Goal: Transaction & Acquisition: Subscribe to service/newsletter

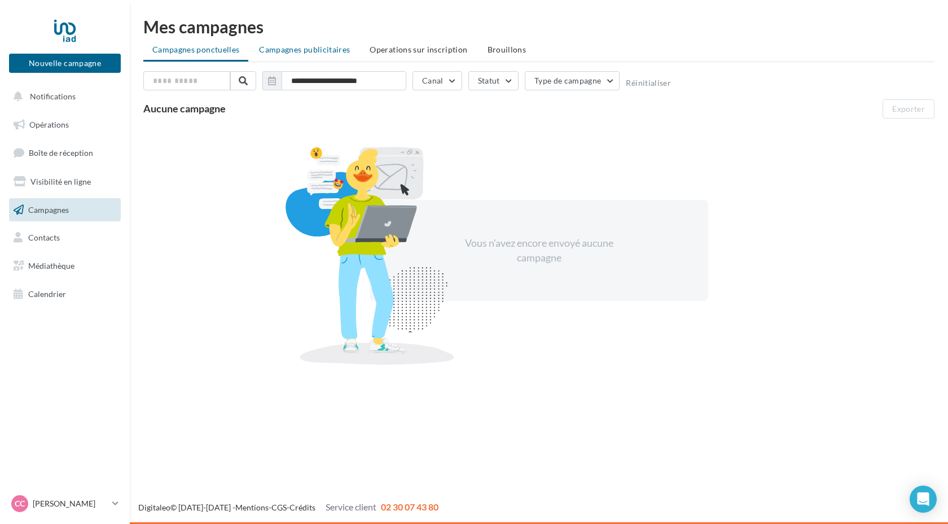
click at [311, 52] on span "Campagnes publicitaires" at bounding box center [304, 50] width 91 height 10
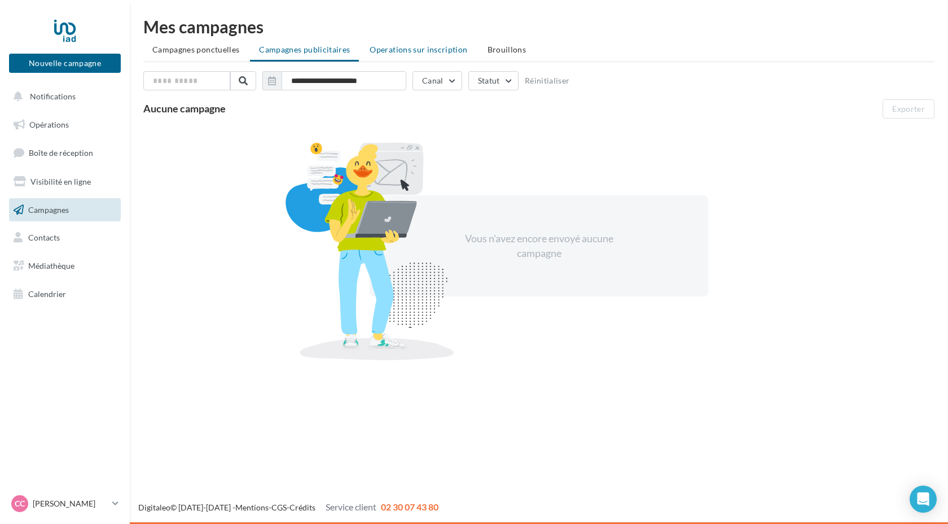
click at [400, 49] on span "Operations sur inscription" at bounding box center [419, 50] width 98 height 10
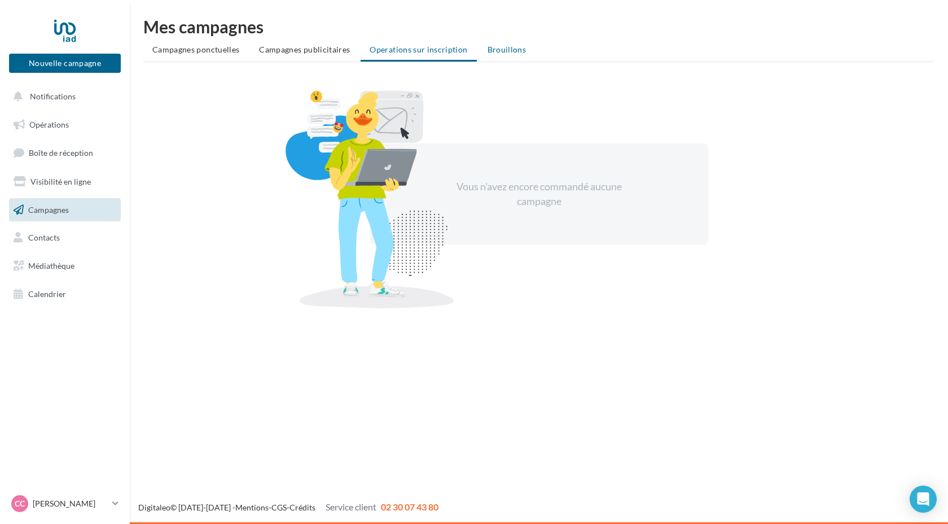
click at [499, 55] on li "Brouillons" at bounding box center [507, 50] width 57 height 20
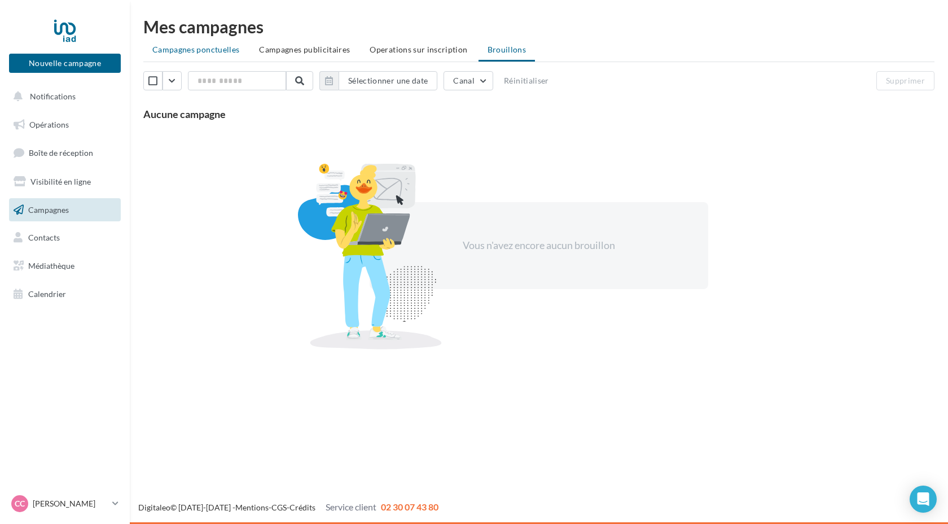
click at [225, 51] on span "Campagnes ponctuelles" at bounding box center [195, 50] width 87 height 10
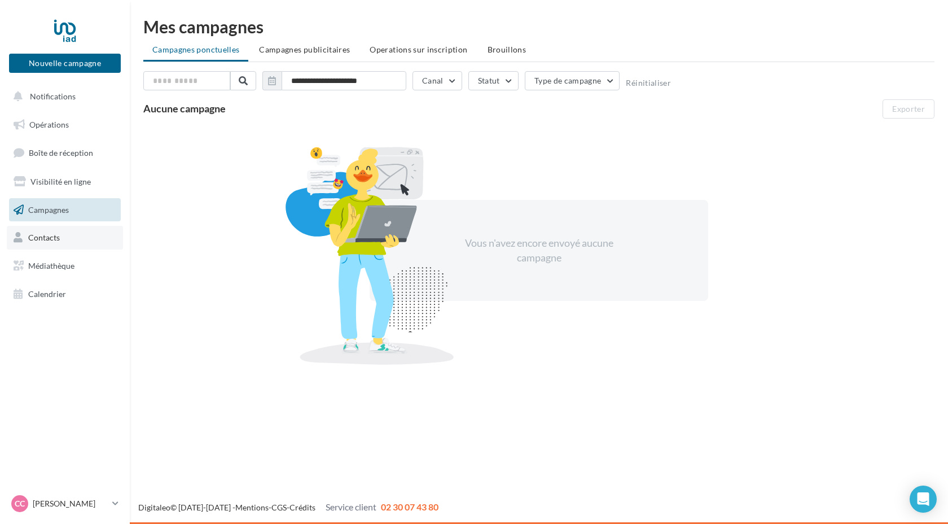
click at [53, 242] on span "Contacts" at bounding box center [44, 238] width 32 height 10
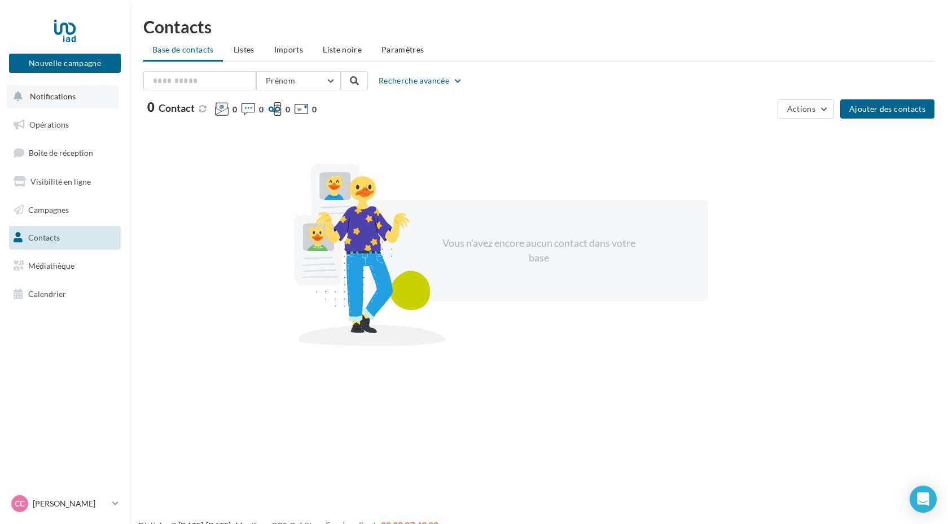
click at [54, 98] on span "Notifications" at bounding box center [53, 96] width 46 height 10
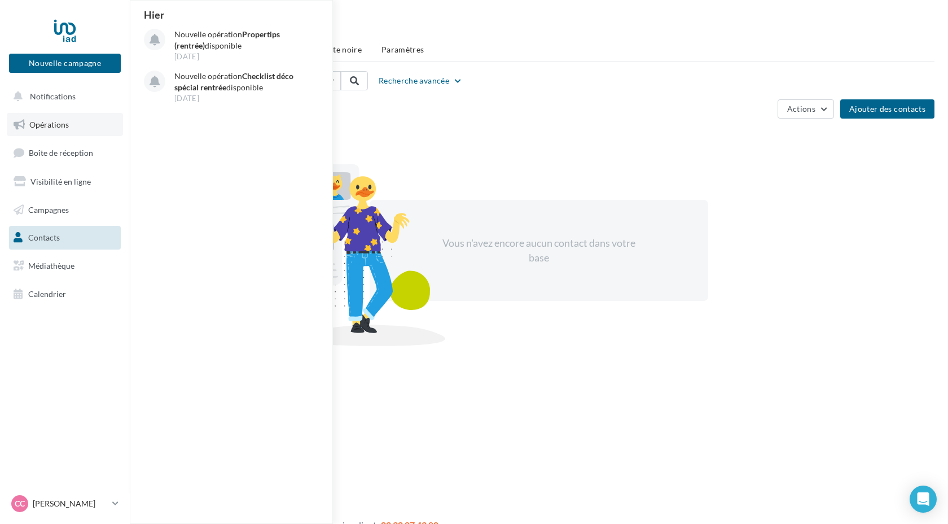
click at [59, 123] on span "Opérations" at bounding box center [49, 125] width 40 height 10
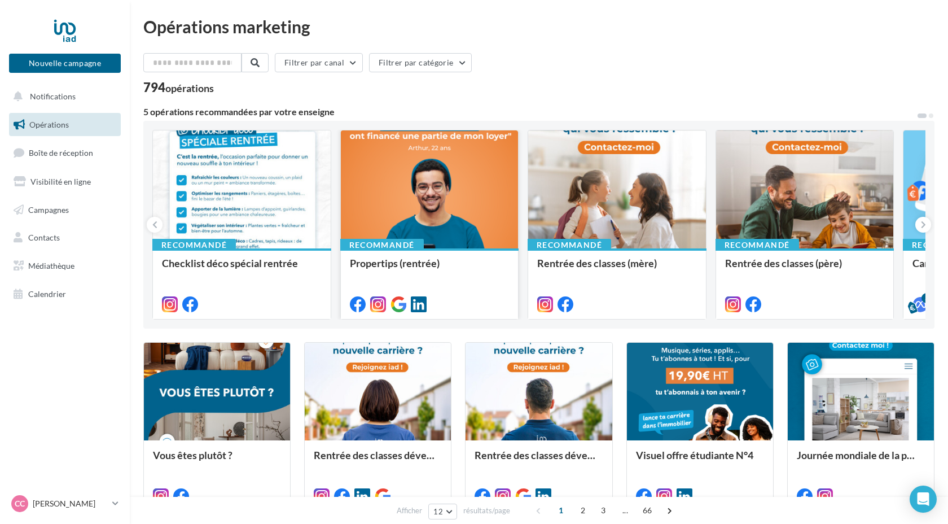
click at [464, 183] on div at bounding box center [430, 189] width 178 height 119
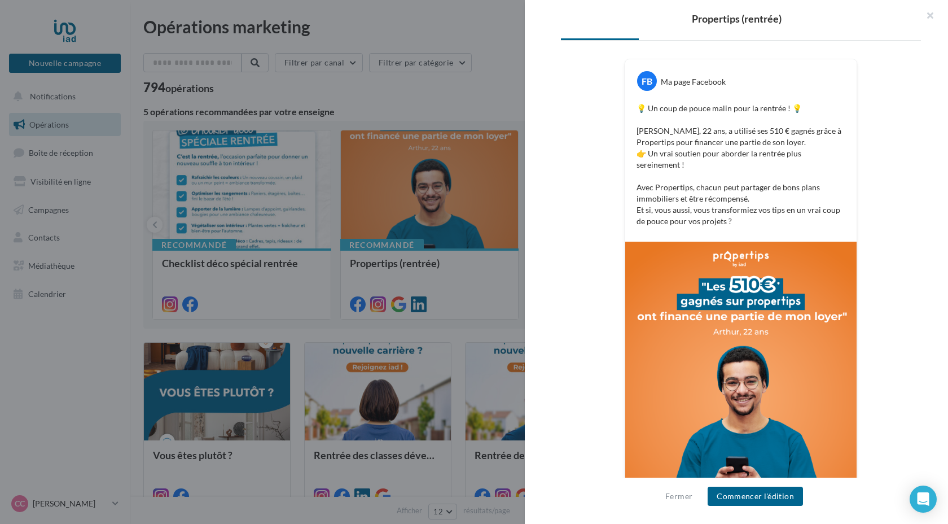
scroll to position [223, 0]
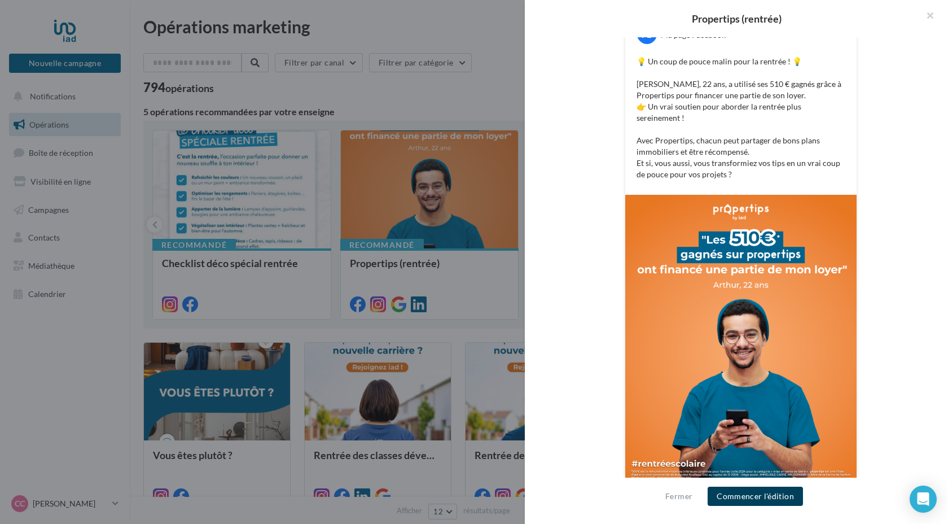
click at [767, 497] on button "Commencer l'édition" at bounding box center [755, 496] width 95 height 19
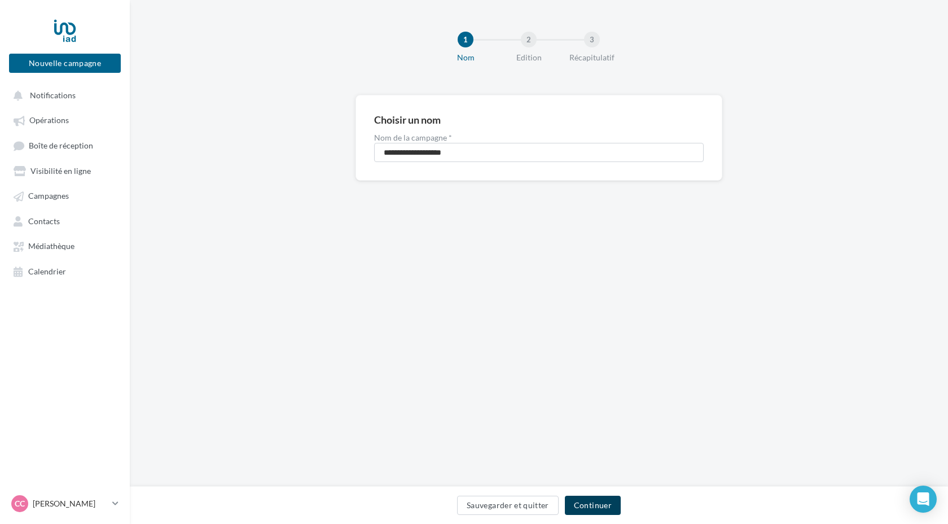
click at [600, 506] on button "Continuer" at bounding box center [593, 505] width 56 height 19
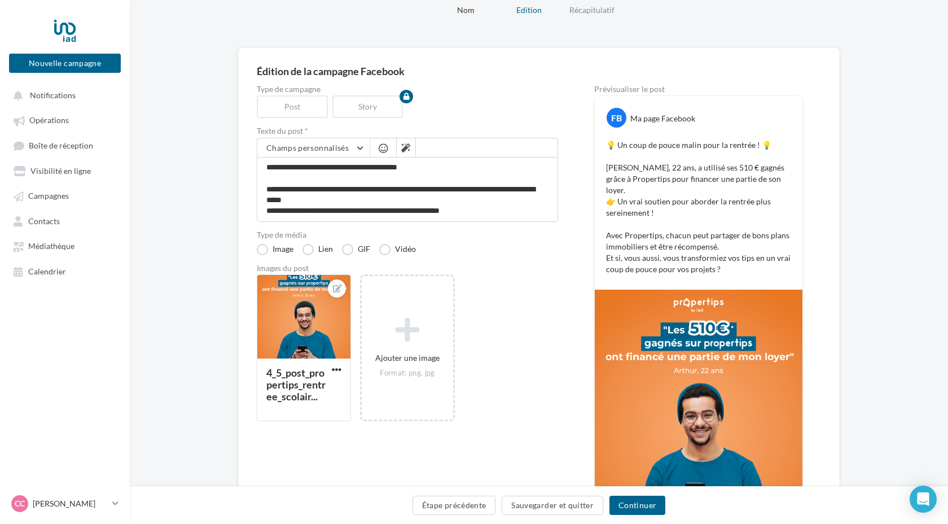
scroll to position [47, 0]
click at [311, 252] on label "Lien" at bounding box center [318, 249] width 30 height 11
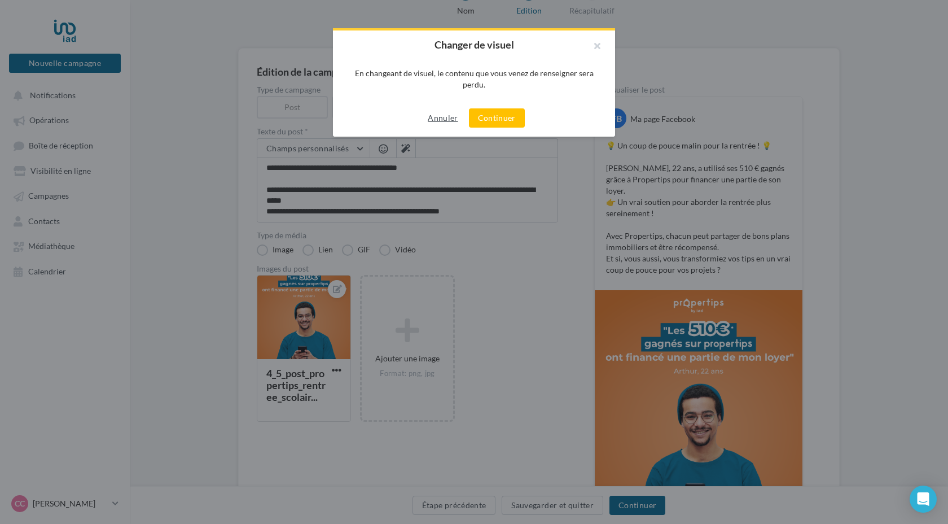
click at [448, 123] on button "Annuler" at bounding box center [442, 118] width 39 height 14
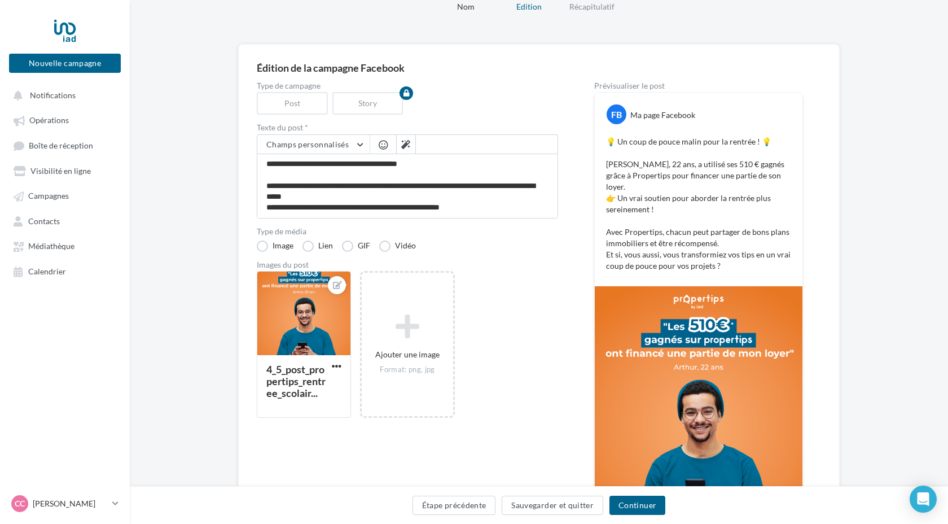
scroll to position [0, 0]
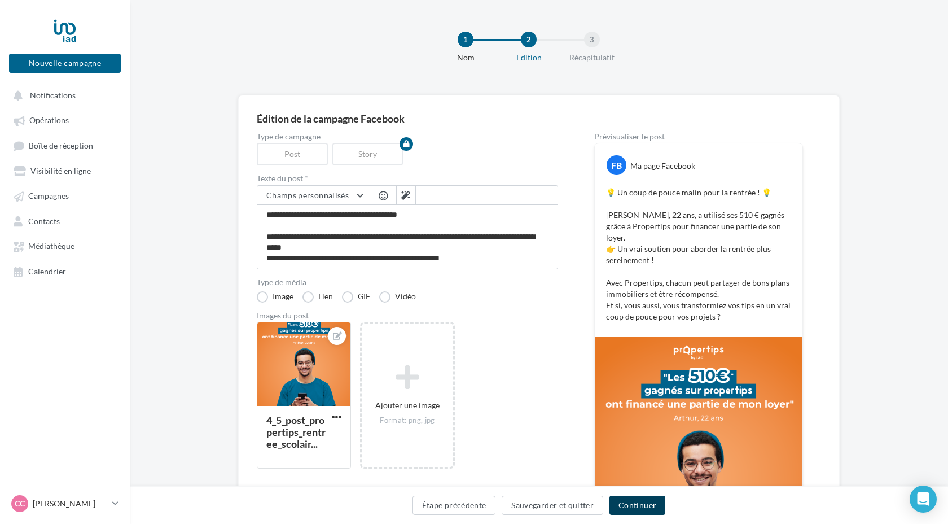
click at [626, 504] on button "Continuer" at bounding box center [638, 505] width 56 height 19
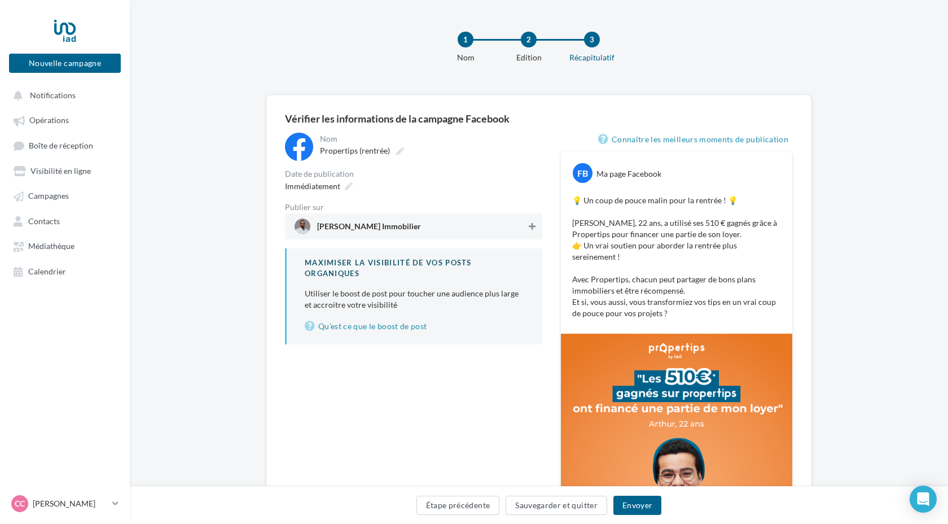
click at [532, 231] on button at bounding box center [532, 227] width 11 height 14
click at [532, 228] on icon at bounding box center [532, 226] width 8 height 8
click at [530, 227] on icon at bounding box center [532, 226] width 7 height 8
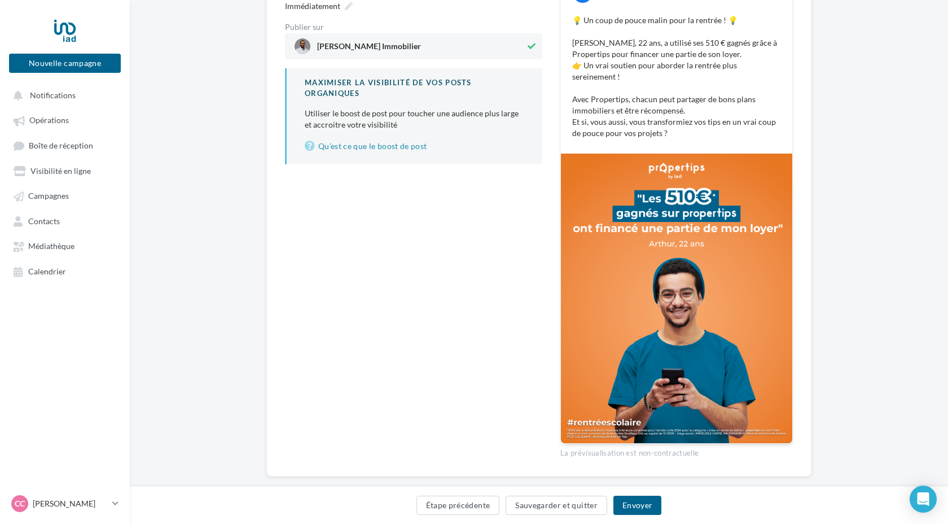
scroll to position [188, 0]
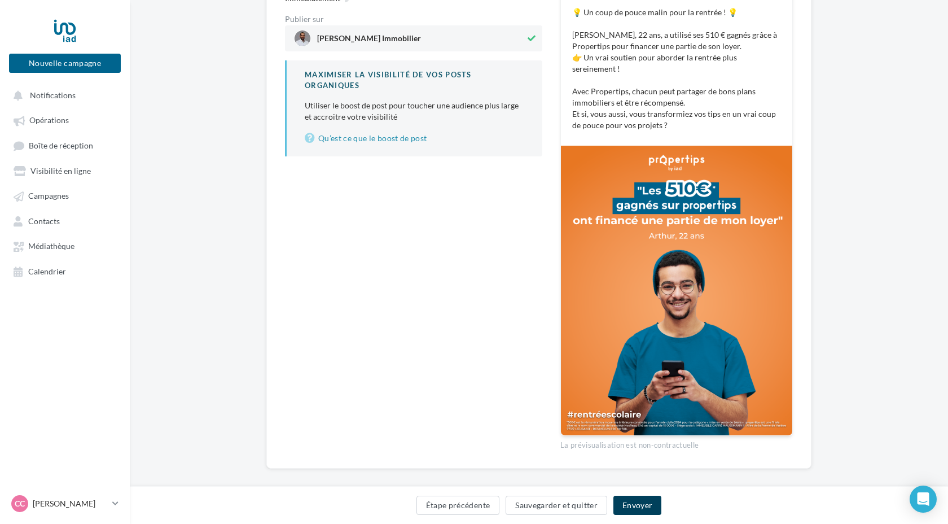
click at [642, 506] on button "Envoyer" at bounding box center [638, 505] width 48 height 19
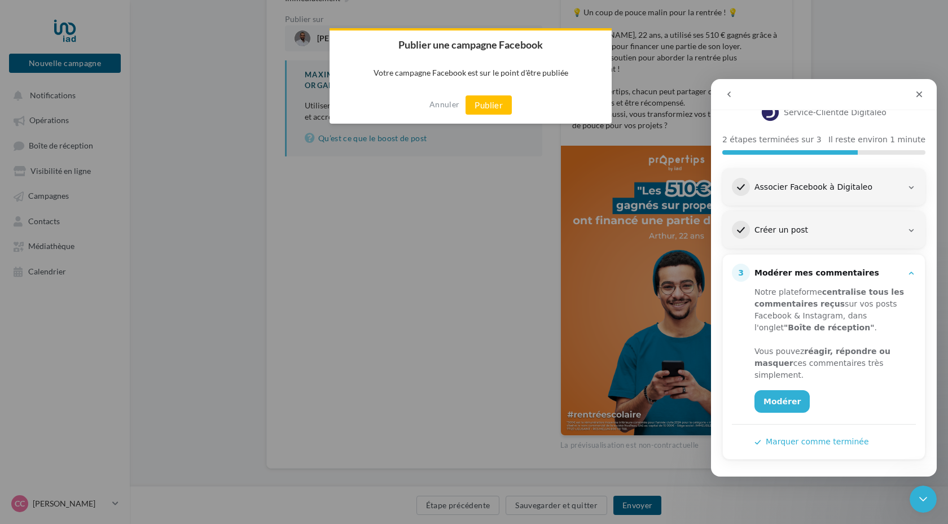
scroll to position [95, 0]
click at [488, 109] on button "Publier" at bounding box center [489, 104] width 46 height 19
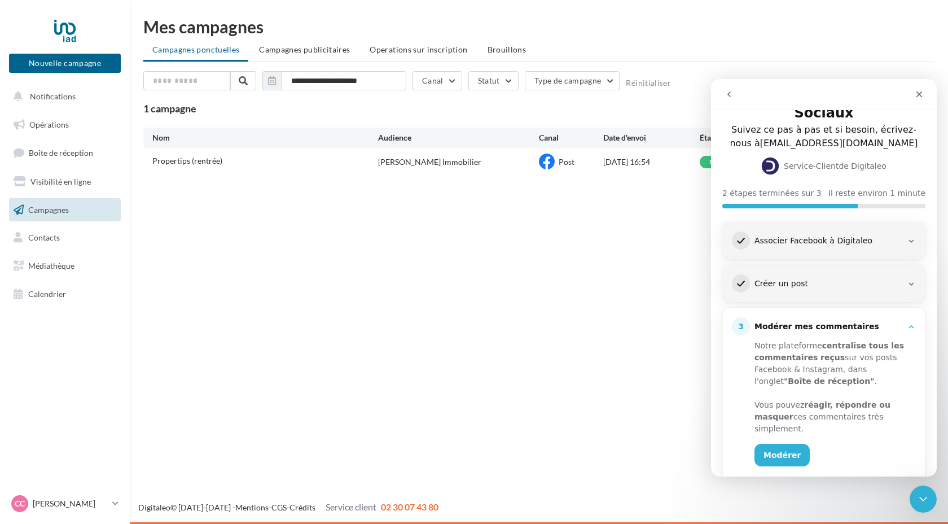
scroll to position [95, 0]
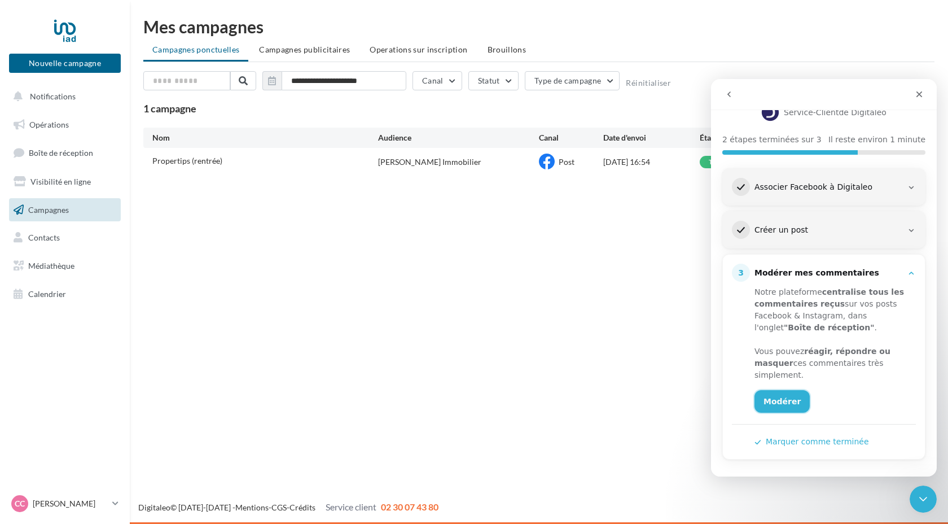
click at [789, 399] on link "Modérer" at bounding box center [782, 401] width 55 height 23
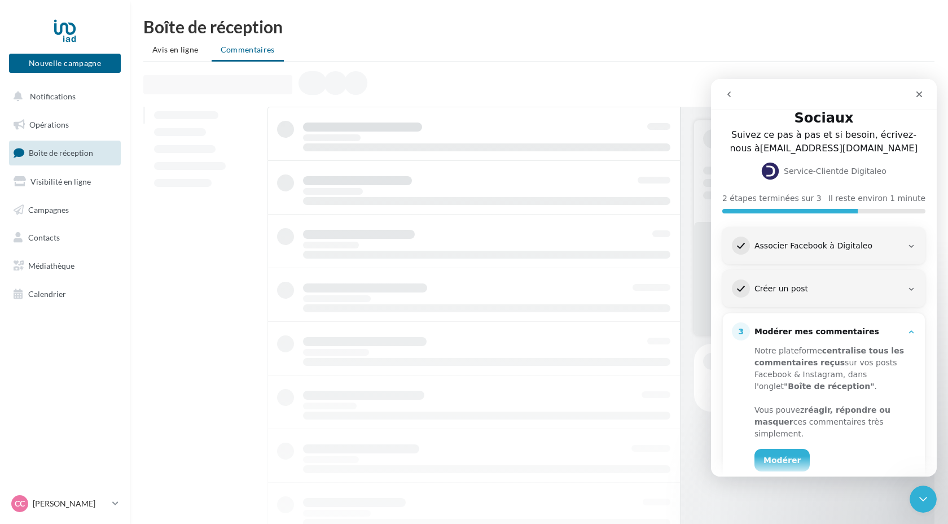
scroll to position [95, 0]
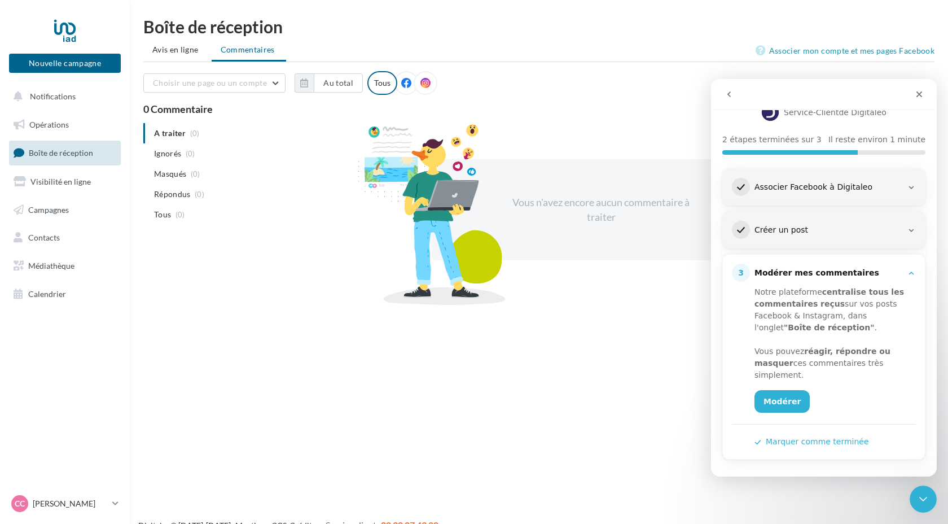
click at [814, 441] on button "Marquer comme terminée" at bounding box center [812, 442] width 115 height 12
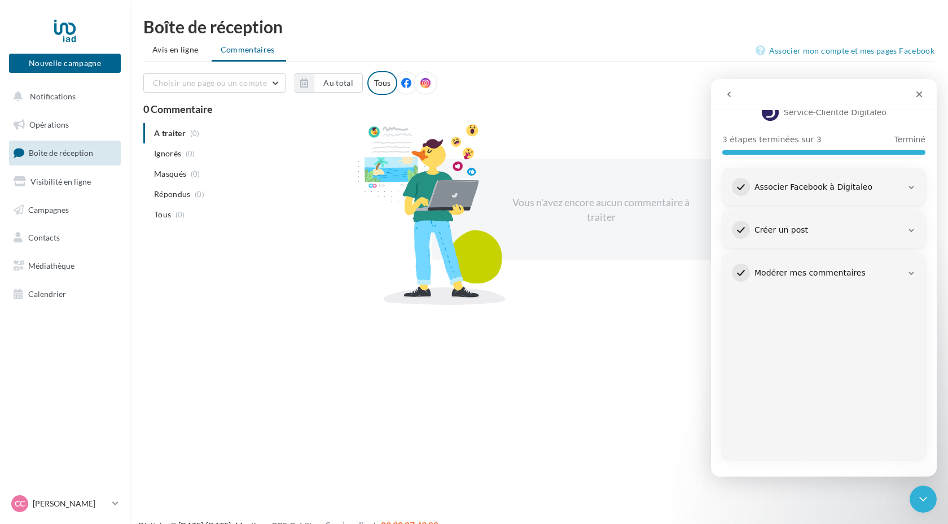
scroll to position [0, 0]
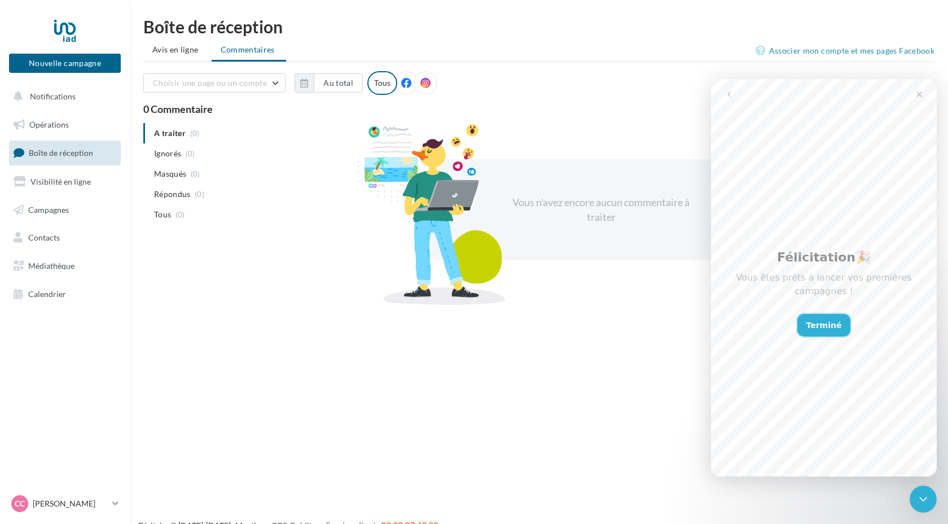
click at [827, 331] on button "Terminé" at bounding box center [825, 325] width 54 height 23
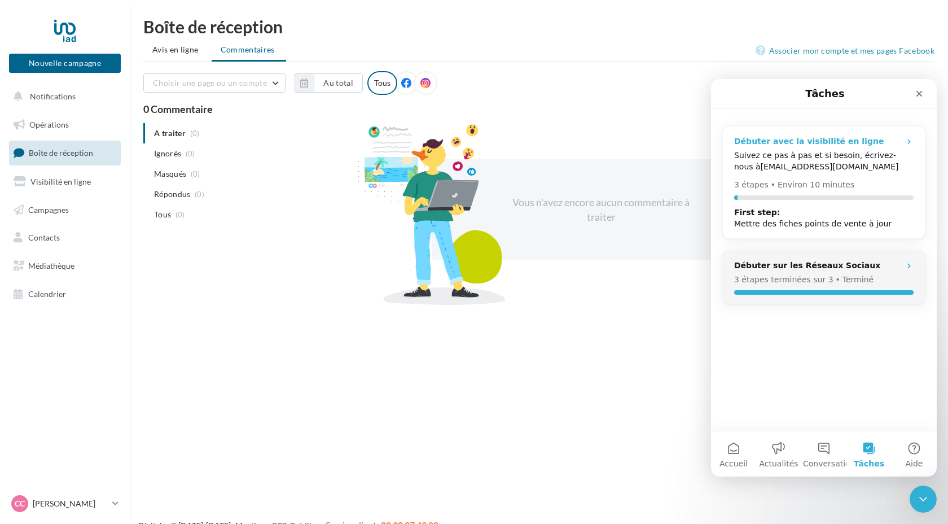
click at [843, 143] on div "Débuter avec la visibilité en ligne" at bounding box center [810, 141] width 150 height 12
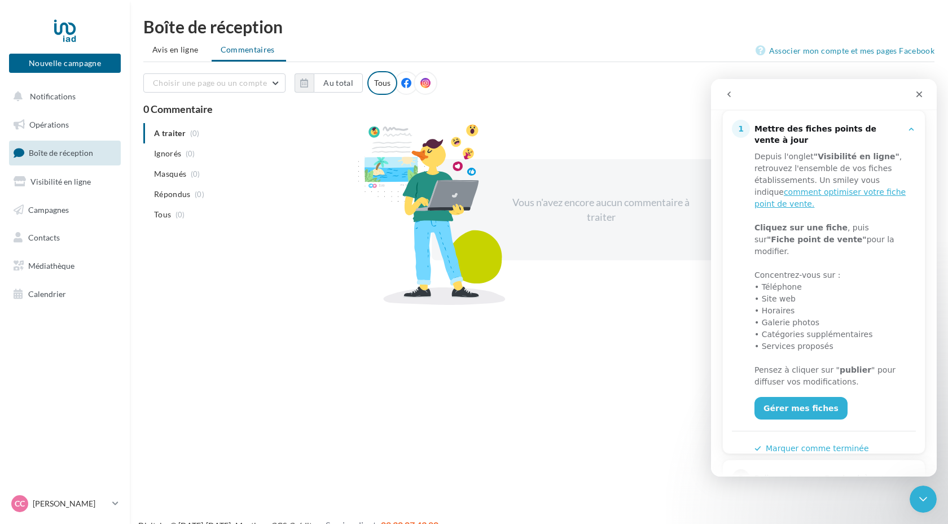
scroll to position [150, 0]
click at [808, 401] on link "Gérer mes fiches" at bounding box center [801, 411] width 93 height 23
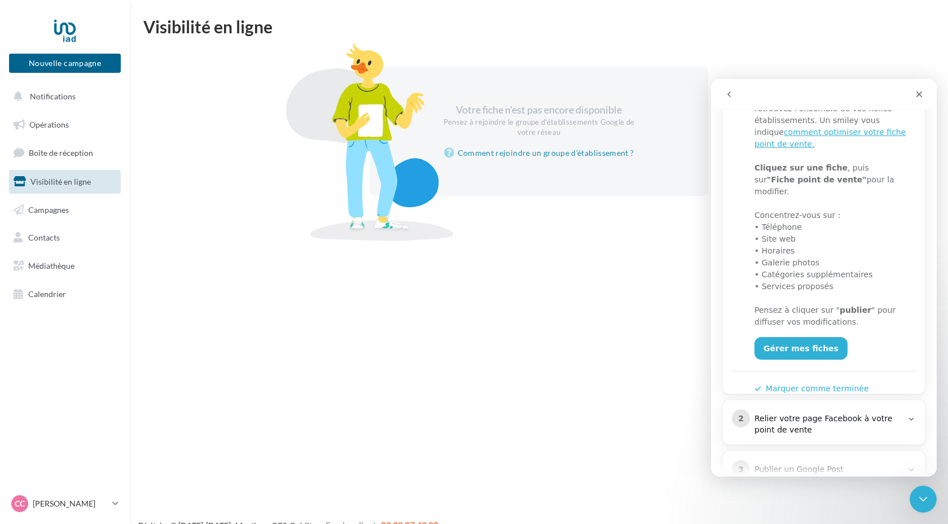
scroll to position [241, 0]
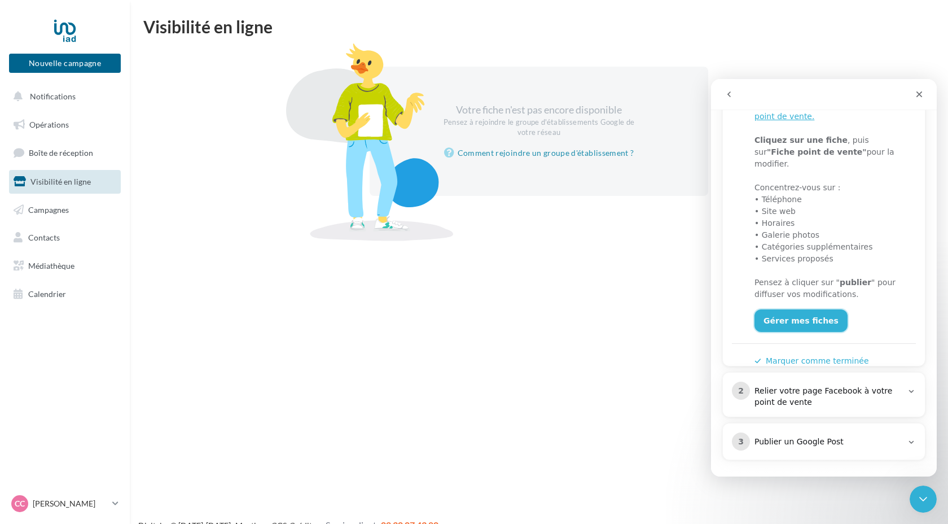
click at [798, 312] on link "Gérer mes fiches" at bounding box center [801, 320] width 93 height 23
click at [917, 91] on icon "Fermer" at bounding box center [919, 94] width 9 height 9
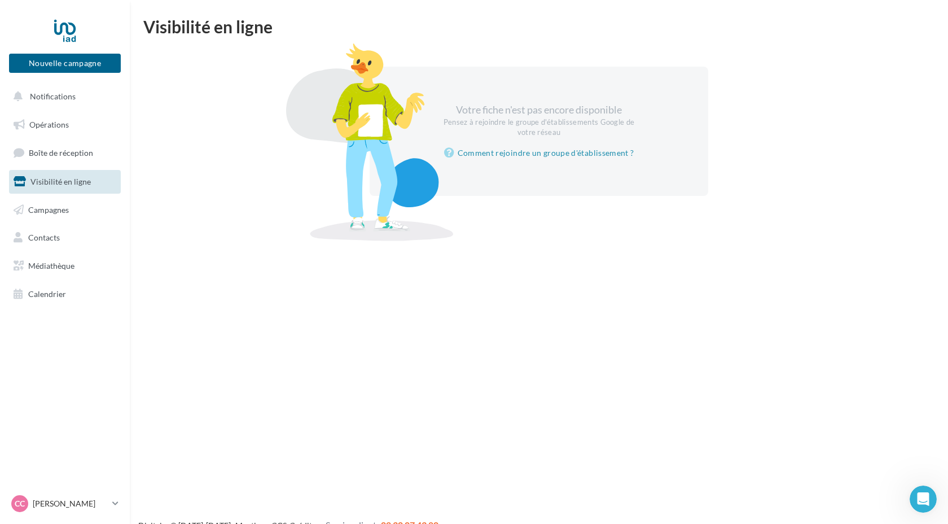
scroll to position [0, 0]
click at [59, 91] on button "Notifications" at bounding box center [63, 97] width 112 height 24
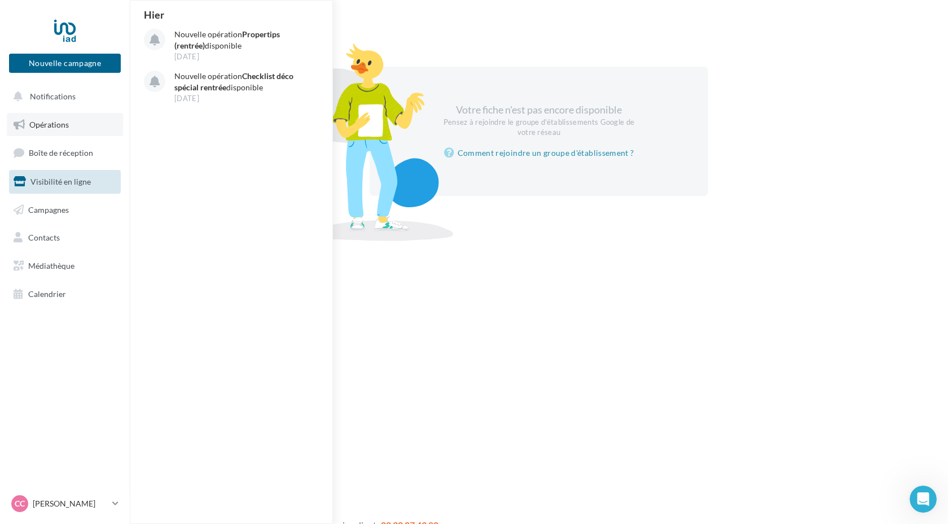
click at [57, 130] on link "Opérations" at bounding box center [65, 125] width 116 height 24
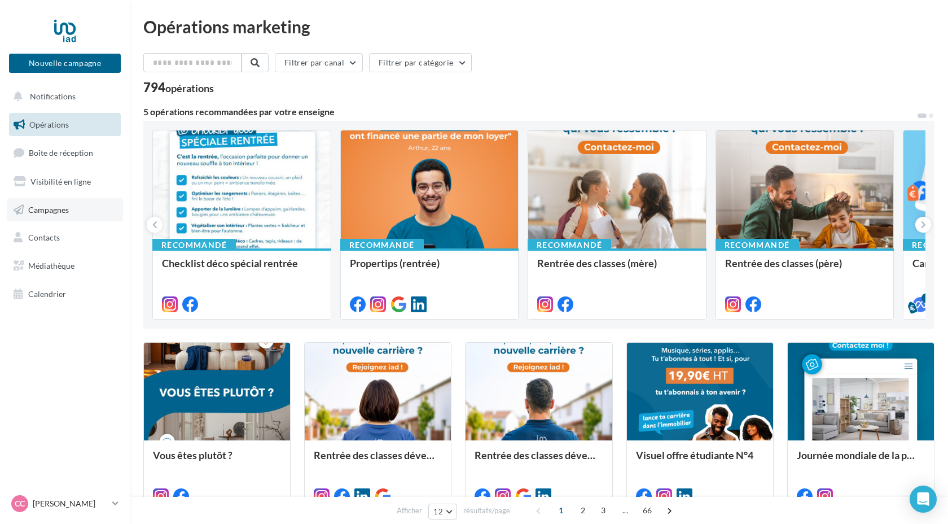
click at [64, 213] on span "Campagnes" at bounding box center [48, 209] width 41 height 10
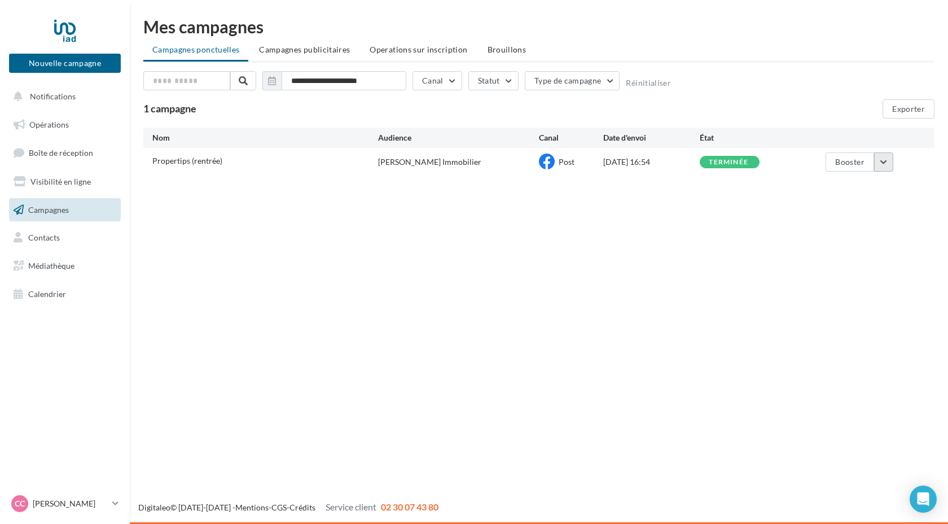
click at [885, 167] on button "button" at bounding box center [884, 161] width 19 height 19
click at [753, 202] on div "Nouvelle campagne Nouvelle campagne Notifications Opérations Boîte de réception…" at bounding box center [474, 262] width 948 height 524
